Goal: Find specific page/section: Find specific page/section

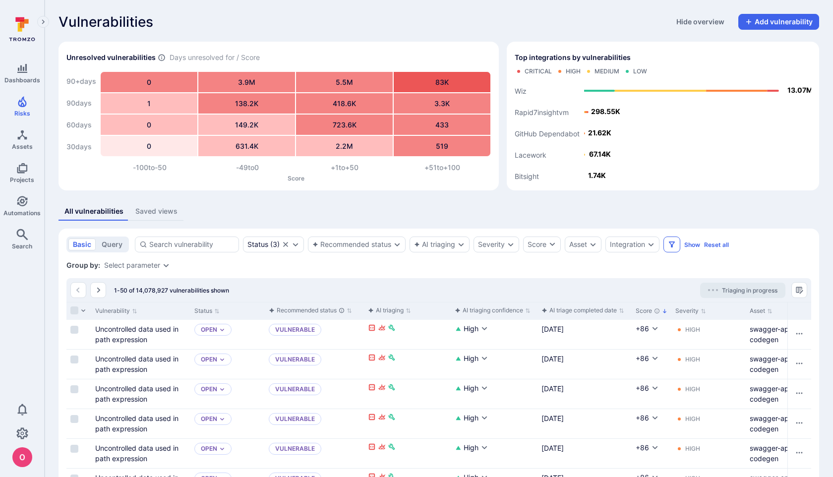
click at [673, 246] on icon "Filters" at bounding box center [672, 245] width 6 height 6
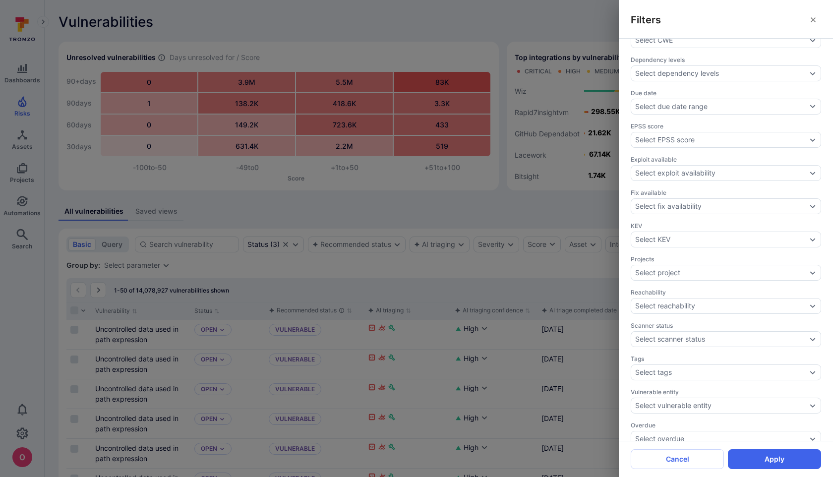
scroll to position [232, 0]
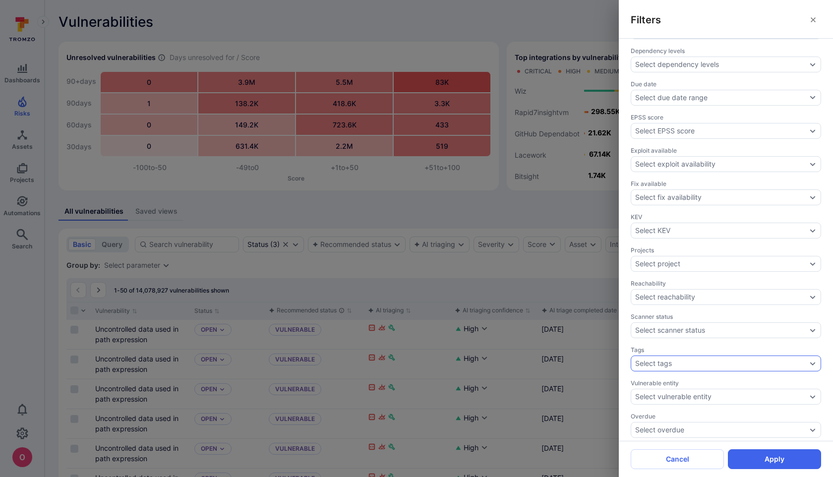
click at [695, 360] on div "Select tags" at bounding box center [721, 364] width 172 height 8
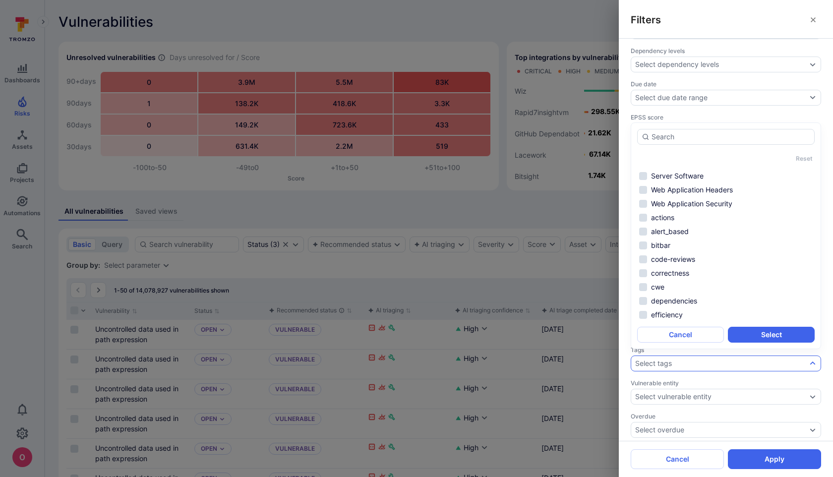
scroll to position [0, 0]
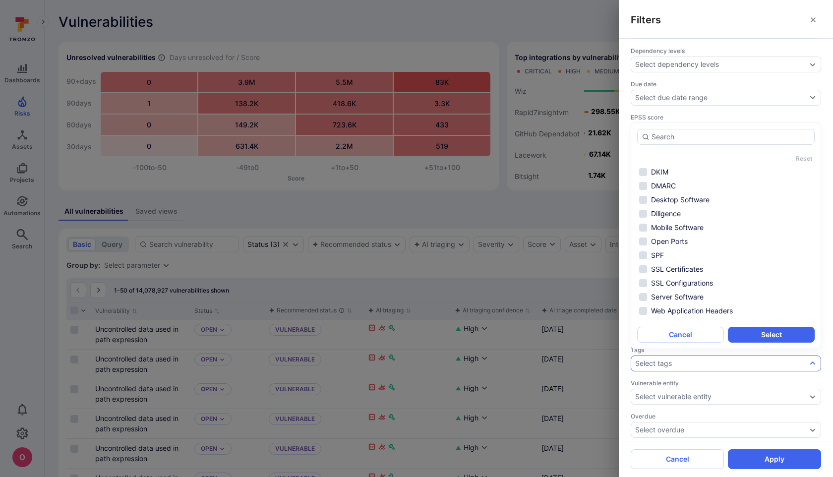
click at [624, 308] on div "Triaging confidence Select triaging confidence Assignee Select assignee Asset c…" at bounding box center [726, 240] width 214 height 402
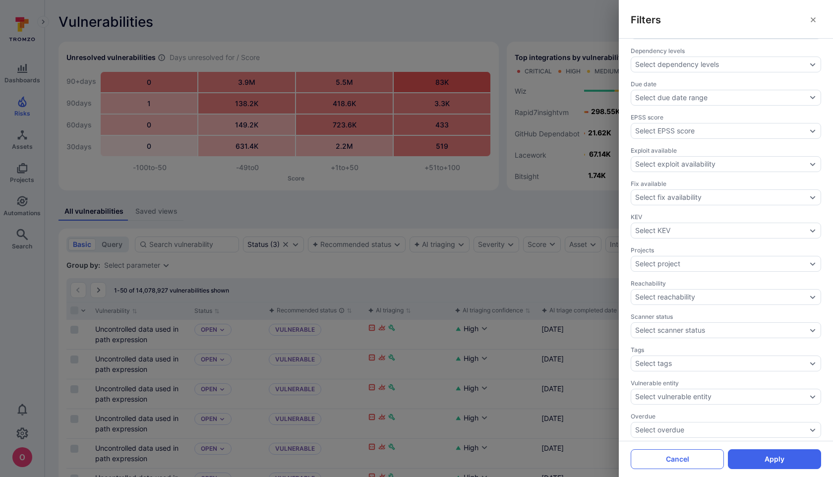
click at [690, 459] on button "Cancel" at bounding box center [677, 459] width 93 height 20
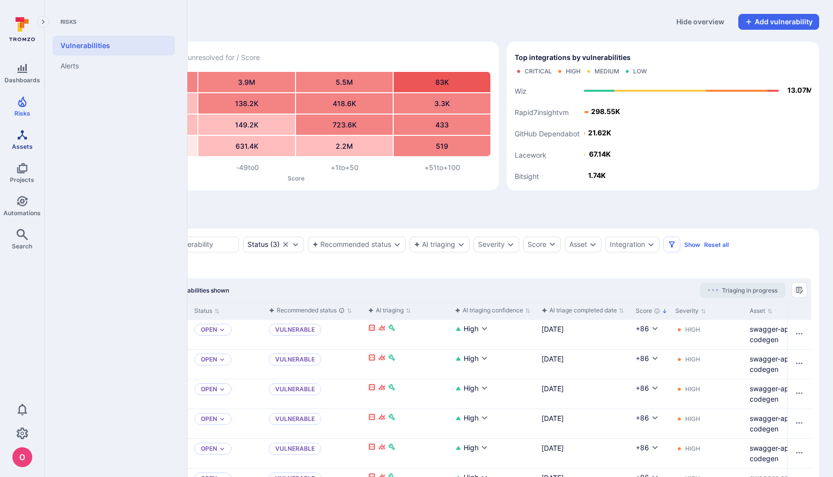
click at [23, 132] on icon "Assets" at bounding box center [21, 134] width 9 height 9
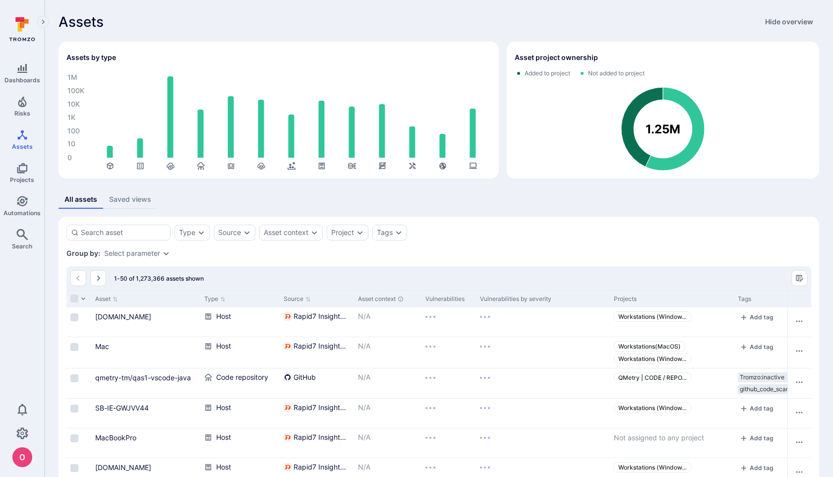
click at [508, 256] on div "Group by: Select parameter" at bounding box center [438, 253] width 745 height 10
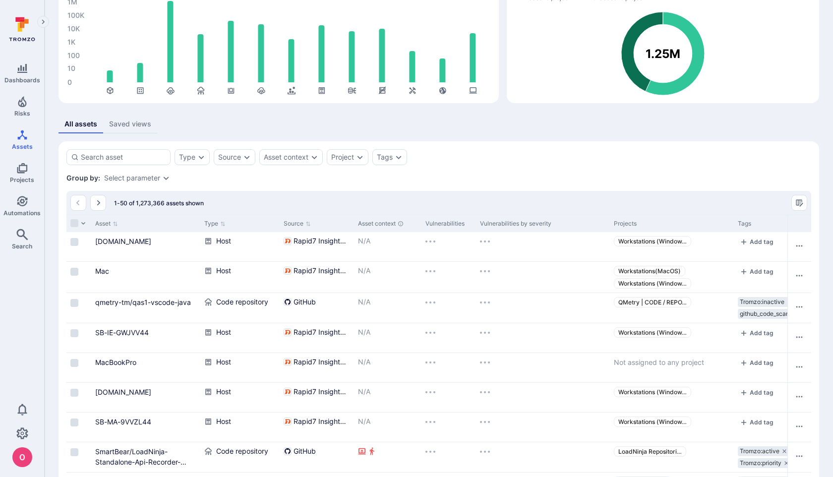
scroll to position [78, 0]
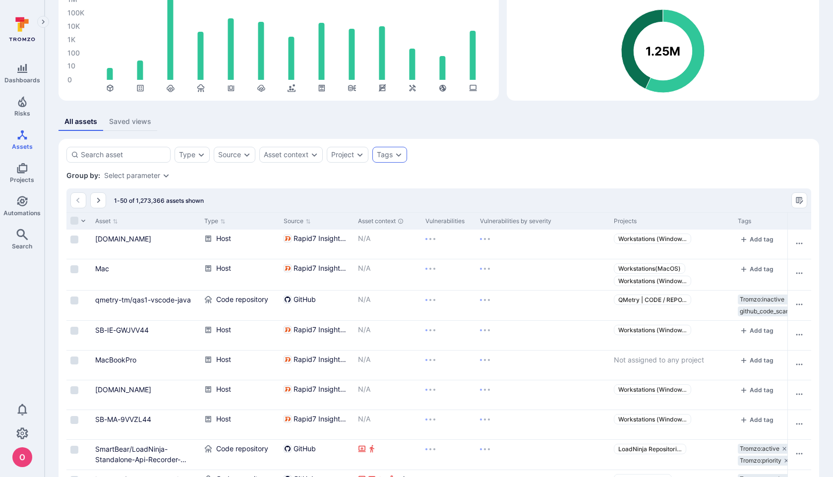
click at [398, 153] on icon "Expand dropdown" at bounding box center [399, 155] width 8 height 8
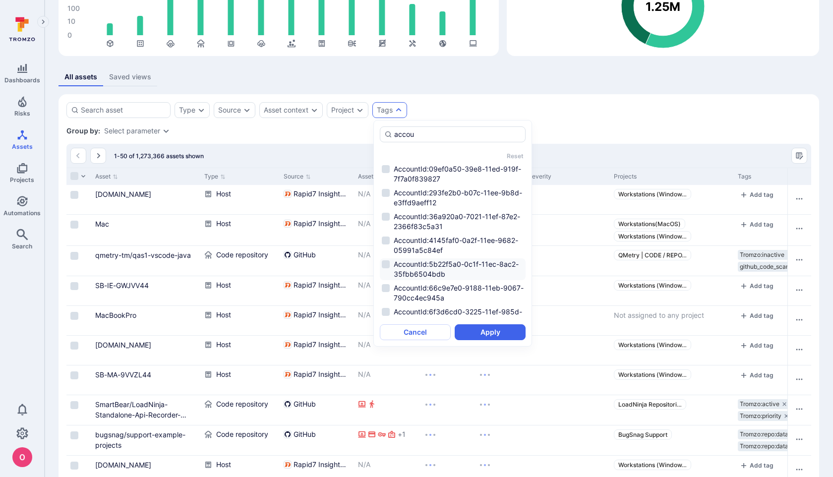
scroll to position [319, 0]
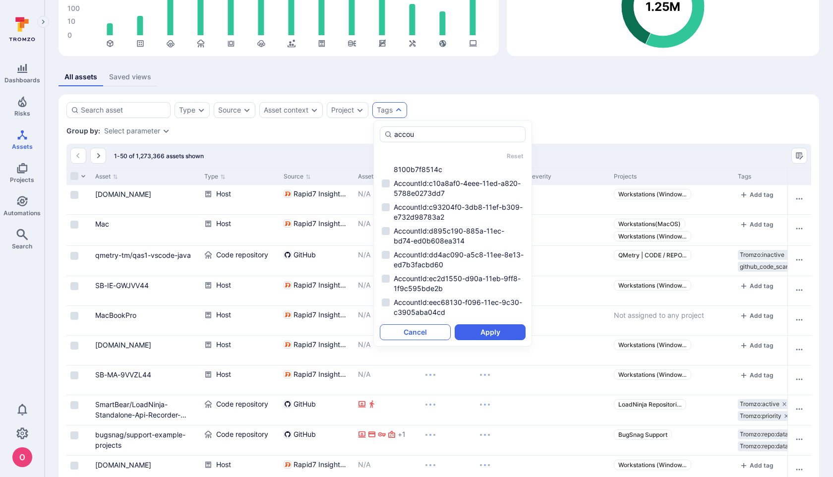
type input "accou"
click at [427, 334] on button "Cancel" at bounding box center [415, 332] width 71 height 16
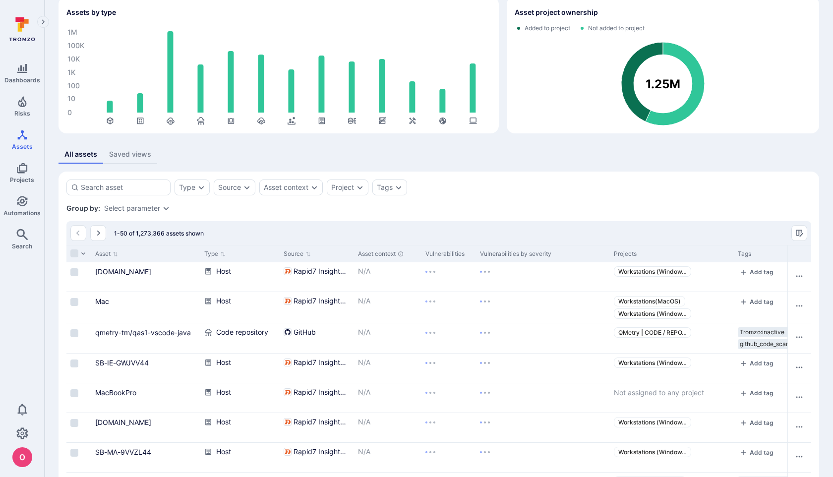
scroll to position [0, 0]
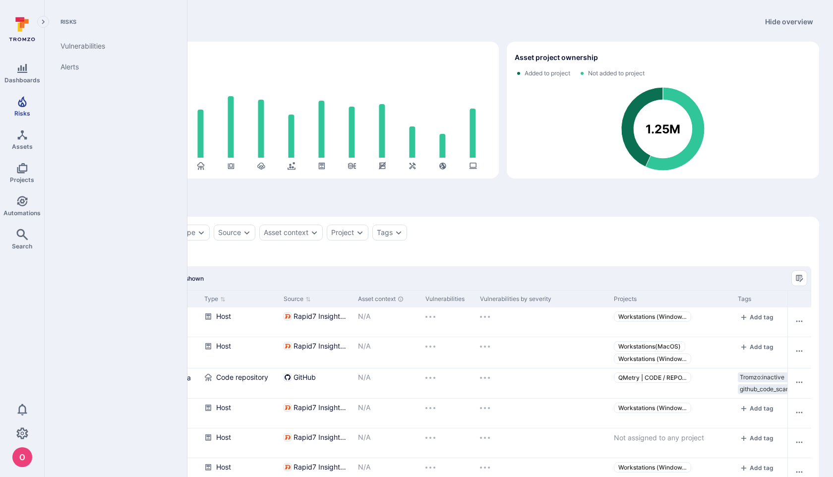
click at [22, 108] on link "Risks" at bounding box center [22, 106] width 44 height 29
